Goal: Check status: Check status

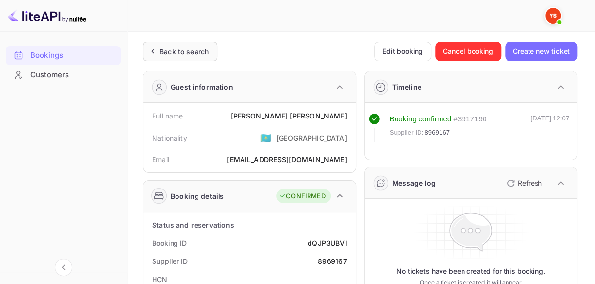
click at [166, 53] on div "Back to search" at bounding box center [183, 51] width 49 height 10
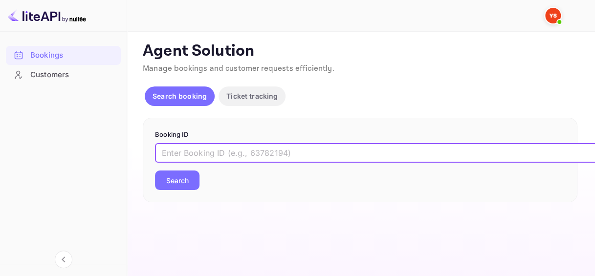
click at [206, 147] on input "text" at bounding box center [399, 153] width 489 height 20
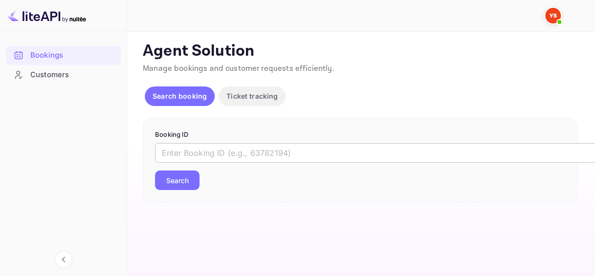
click at [212, 151] on input "text" at bounding box center [399, 153] width 489 height 20
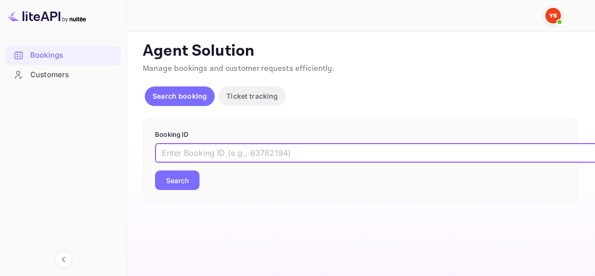
paste input "9139875"
type input "9139875"
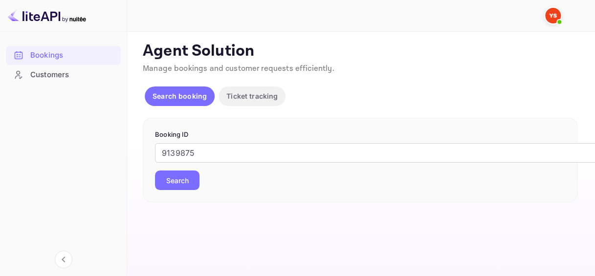
click at [180, 174] on button "Search" at bounding box center [177, 181] width 44 height 20
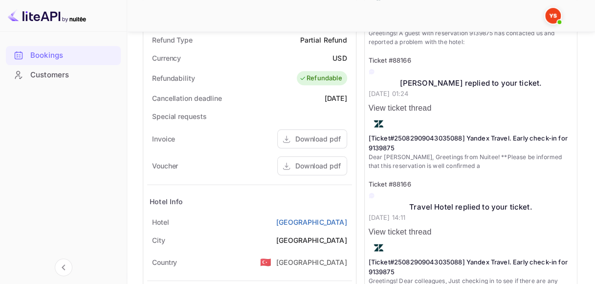
scroll to position [440, 0]
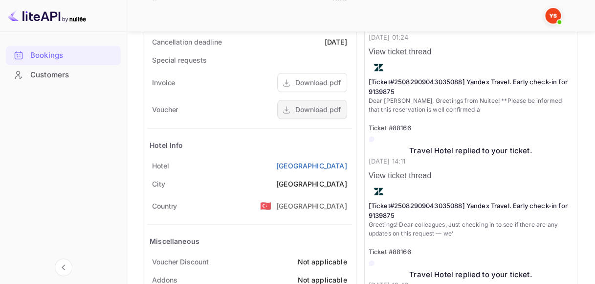
click at [322, 111] on div "Download pdf" at bounding box center [317, 109] width 45 height 10
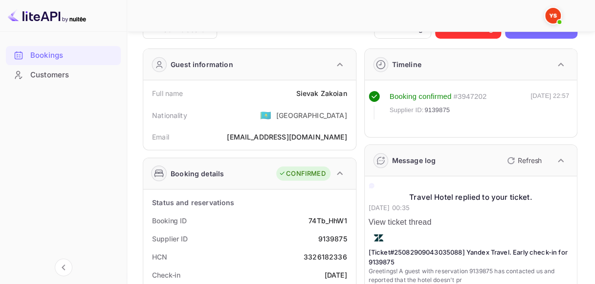
scroll to position [0, 0]
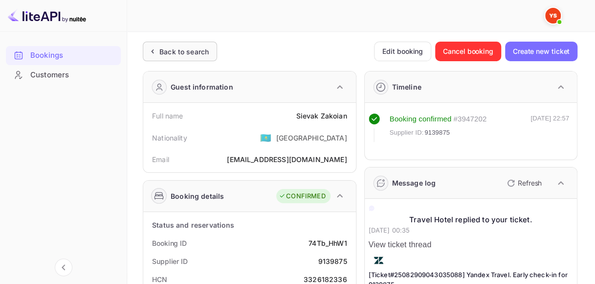
click at [188, 58] on div "Back to search" at bounding box center [180, 52] width 74 height 20
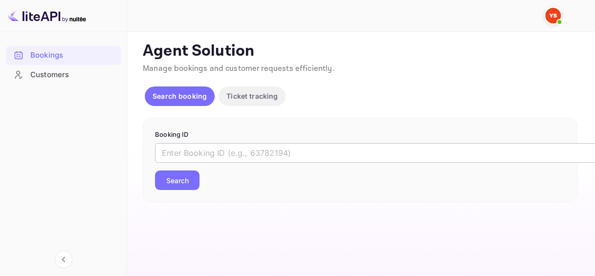
click at [211, 149] on input "text" at bounding box center [399, 153] width 489 height 20
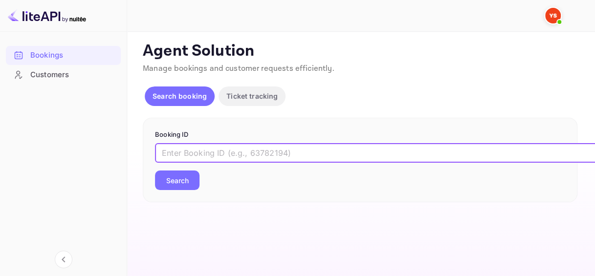
paste input "9002564"
type input "9002564"
click at [185, 181] on button "Search" at bounding box center [177, 181] width 44 height 20
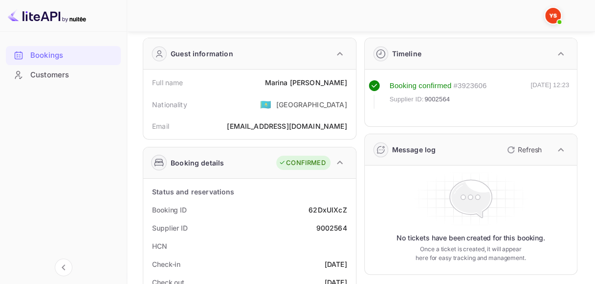
scroll to position [49, 0]
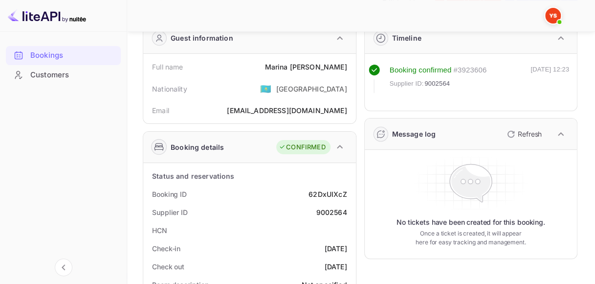
click at [334, 195] on div "62DxUIXcZ" at bounding box center [328, 194] width 38 height 10
copy div "62DxUIXcZ"
click at [333, 208] on div "9002564" at bounding box center [331, 212] width 31 height 10
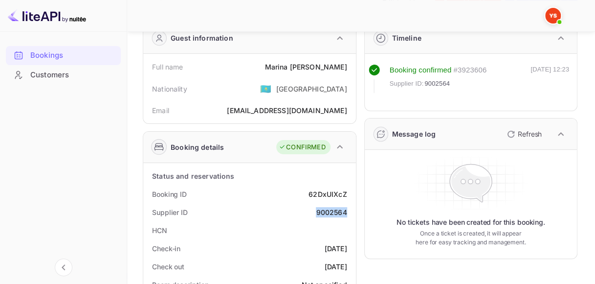
copy div "9002564"
drag, startPoint x: 293, startPoint y: 66, endPoint x: 348, endPoint y: 66, distance: 55.3
click at [348, 66] on div "Full name [PERSON_NAME]" at bounding box center [249, 67] width 205 height 18
copy div "[PERSON_NAME]"
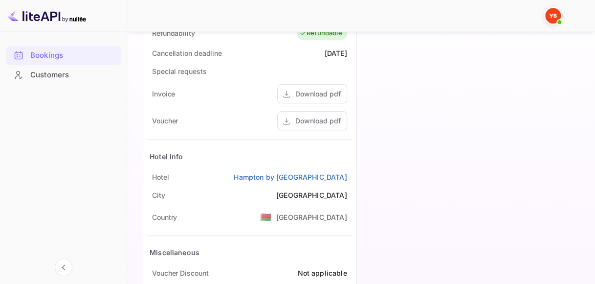
scroll to position [440, 0]
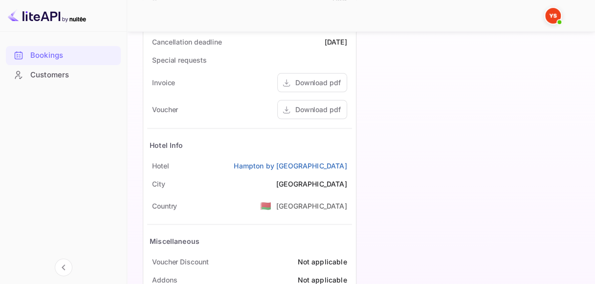
drag, startPoint x: 233, startPoint y: 163, endPoint x: 354, endPoint y: 162, distance: 121.3
click at [354, 162] on div "Status and reservations Booking ID 62DxUIXcZ Supplier ID 9002564 HCN Check-in […" at bounding box center [249, 41] width 213 height 539
copy link "Hampton by [GEOGRAPHIC_DATA]"
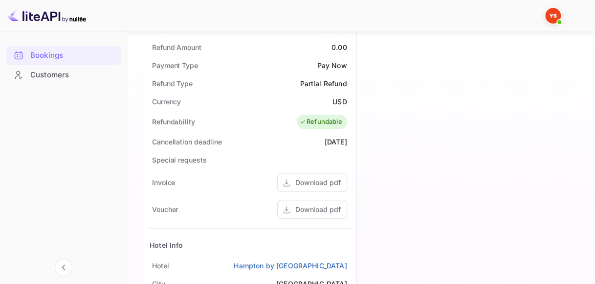
scroll to position [245, 0]
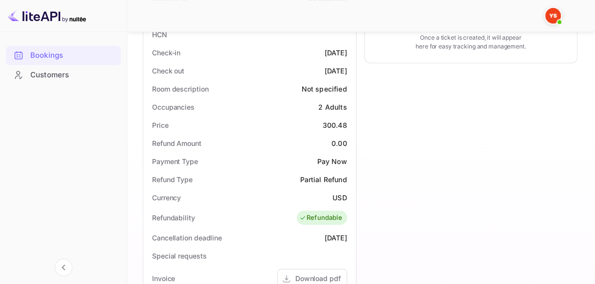
drag, startPoint x: 308, startPoint y: 50, endPoint x: 345, endPoint y: 48, distance: 37.2
click at [345, 48] on div "[DATE]" at bounding box center [336, 52] width 22 height 10
copy div "[DATE]"
drag, startPoint x: 306, startPoint y: 70, endPoint x: 351, endPoint y: 70, distance: 44.5
click at [351, 70] on div "Check out [DATE]" at bounding box center [249, 71] width 205 height 18
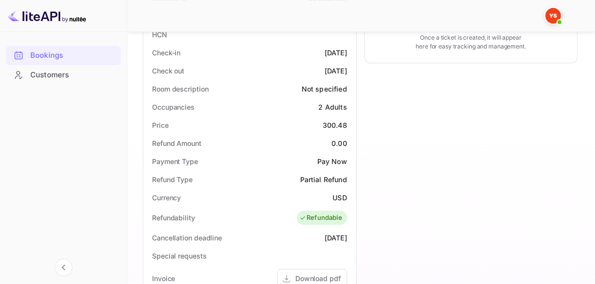
copy div "[DATE]"
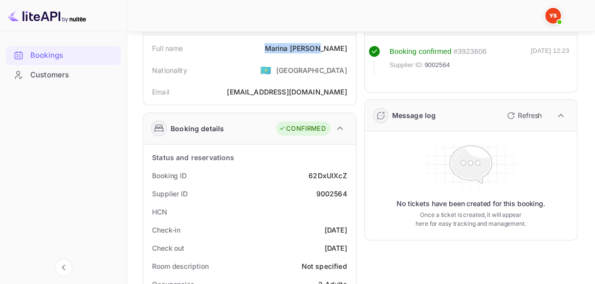
scroll to position [0, 0]
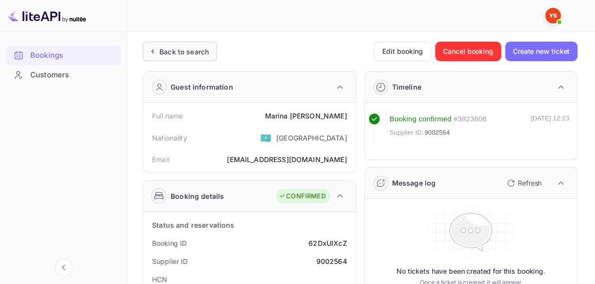
click at [179, 56] on div "Back to search" at bounding box center [183, 51] width 49 height 10
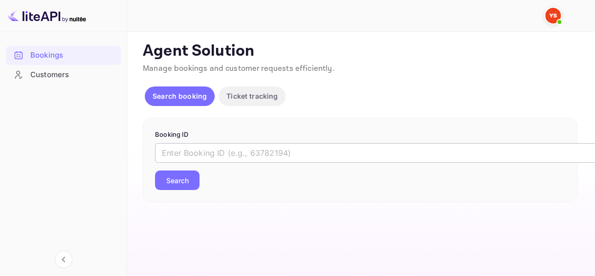
click at [224, 151] on input "text" at bounding box center [399, 153] width 489 height 20
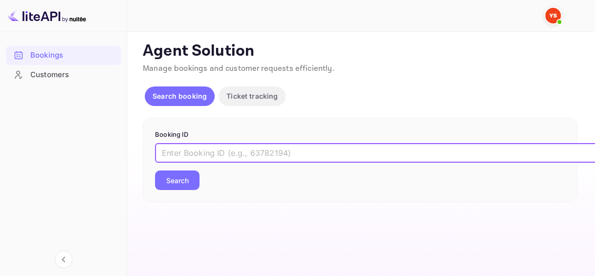
paste input "9390786"
type input "9390786"
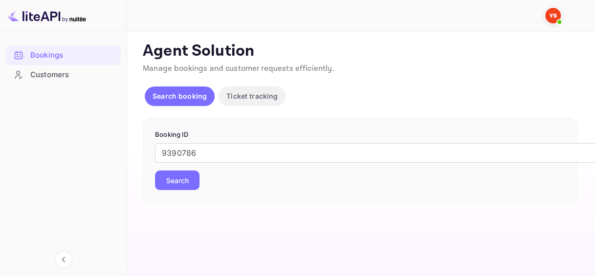
click at [185, 179] on button "Search" at bounding box center [177, 181] width 44 height 20
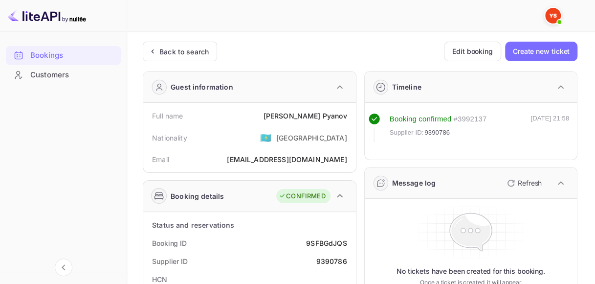
click at [316, 238] on div "9SFBGdJQS" at bounding box center [326, 243] width 41 height 10
copy div "9SFBGdJQS"
click at [339, 258] on div "9390786" at bounding box center [331, 261] width 31 height 10
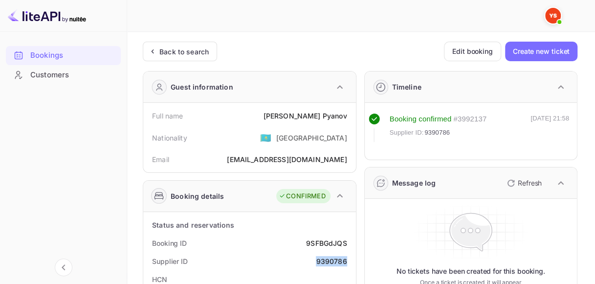
copy div "9390786"
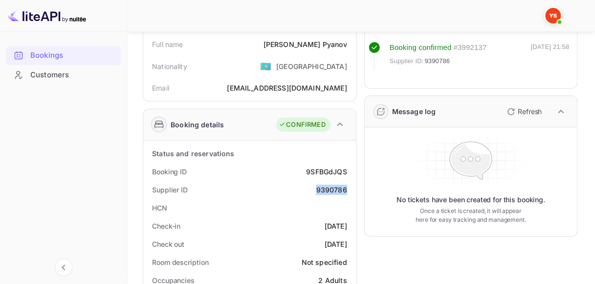
scroll to position [49, 0]
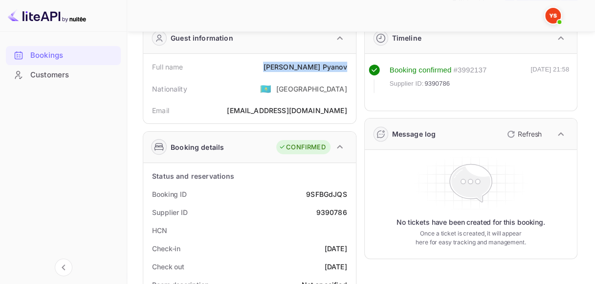
drag, startPoint x: 308, startPoint y: 64, endPoint x: 349, endPoint y: 65, distance: 41.1
click at [349, 65] on div "Full name [PERSON_NAME]" at bounding box center [249, 67] width 205 height 18
copy div "[PERSON_NAME]"
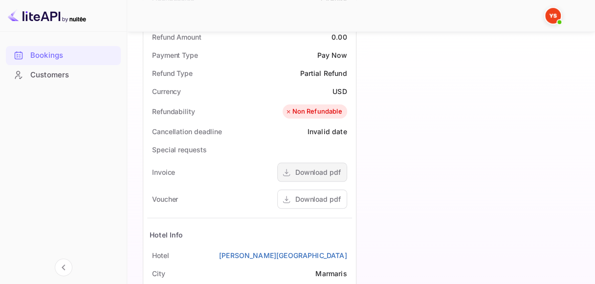
scroll to position [440, 0]
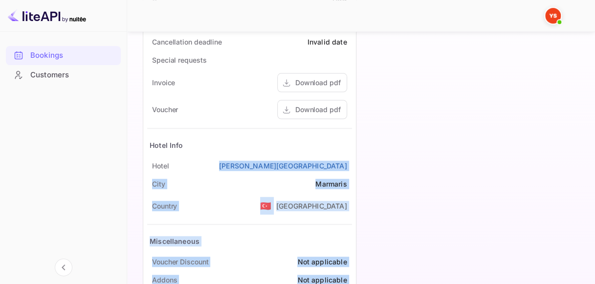
drag, startPoint x: 305, startPoint y: 161, endPoint x: 356, endPoint y: 161, distance: 51.3
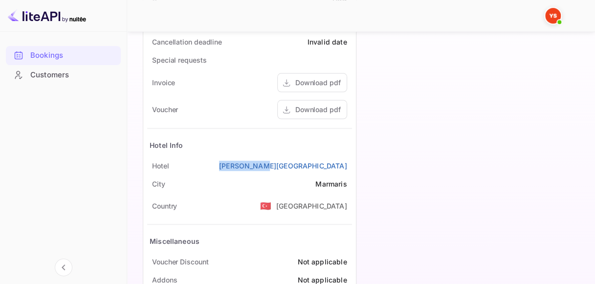
drag, startPoint x: 298, startPoint y: 164, endPoint x: 348, endPoint y: 162, distance: 49.9
click at [348, 162] on div "[GEOGRAPHIC_DATA][PERSON_NAME]" at bounding box center [249, 165] width 205 height 18
copy link "[PERSON_NAME][GEOGRAPHIC_DATA]"
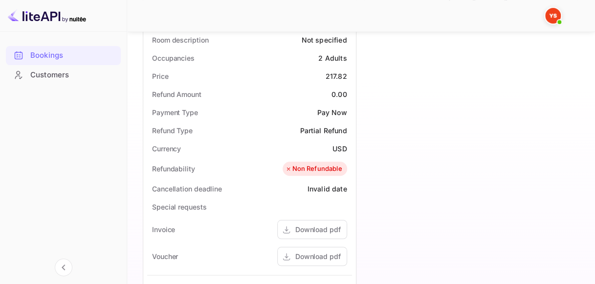
scroll to position [196, 0]
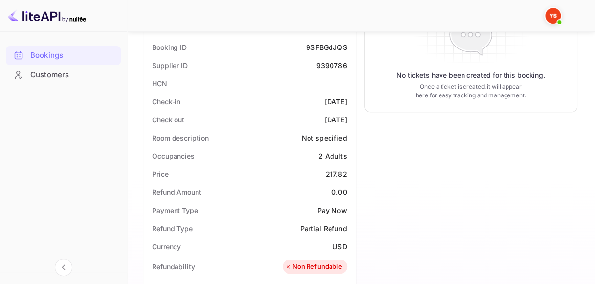
drag, startPoint x: 308, startPoint y: 99, endPoint x: 352, endPoint y: 101, distance: 44.5
click at [352, 101] on div "Status and reservations Booking ID 9SFBGdJQS Supplier ID 9390786 HCN Check-in […" at bounding box center [249, 285] width 213 height 539
drag, startPoint x: 308, startPoint y: 121, endPoint x: 351, endPoint y: 120, distance: 43.0
click at [351, 120] on div "Check out [DATE]" at bounding box center [249, 120] width 205 height 18
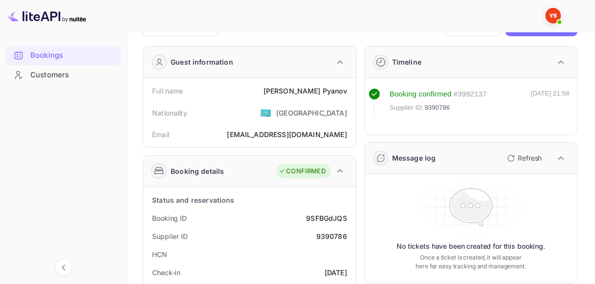
scroll to position [0, 0]
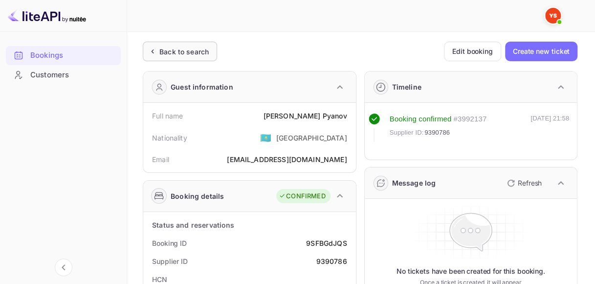
click at [176, 53] on div "Back to search" at bounding box center [183, 51] width 49 height 10
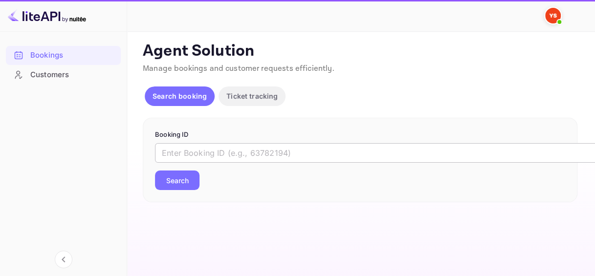
click at [225, 151] on input "text" at bounding box center [399, 153] width 489 height 20
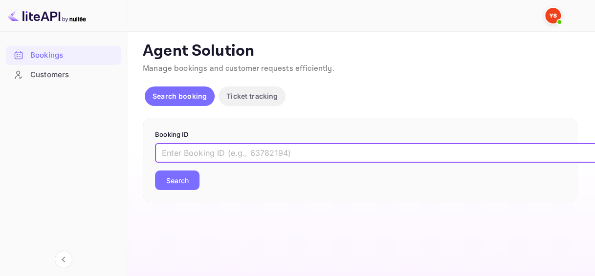
paste input "9346551"
type input "9346551"
click at [186, 176] on button "Search" at bounding box center [177, 181] width 44 height 20
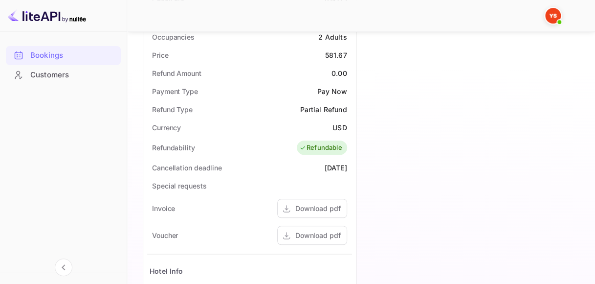
scroll to position [342, 0]
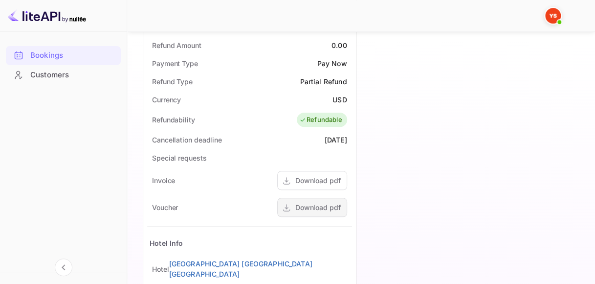
click at [319, 209] on div "Download pdf" at bounding box center [317, 207] width 45 height 10
